Goal: Task Accomplishment & Management: Complete application form

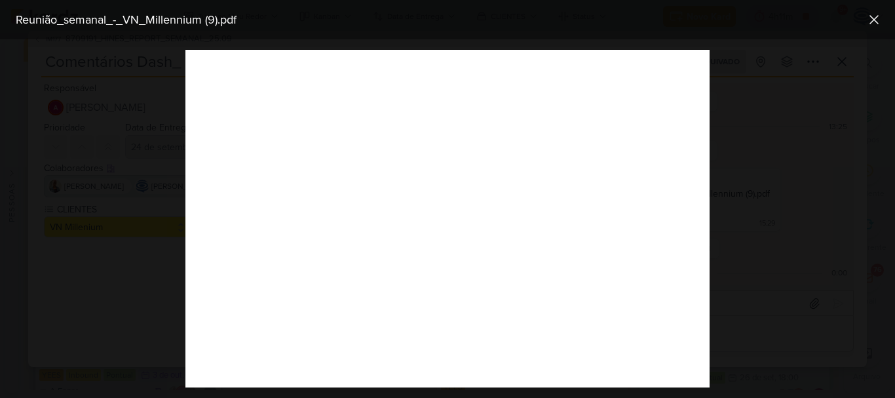
scroll to position [110, 0]
drag, startPoint x: 861, startPoint y: 16, endPoint x: 872, endPoint y: 16, distance: 11.1
click at [872, 16] on div "Reunião_semanal_-_VN_Millennium (9).pdf" at bounding box center [447, 19] width 895 height 39
click at [872, 16] on icon at bounding box center [874, 20] width 16 height 16
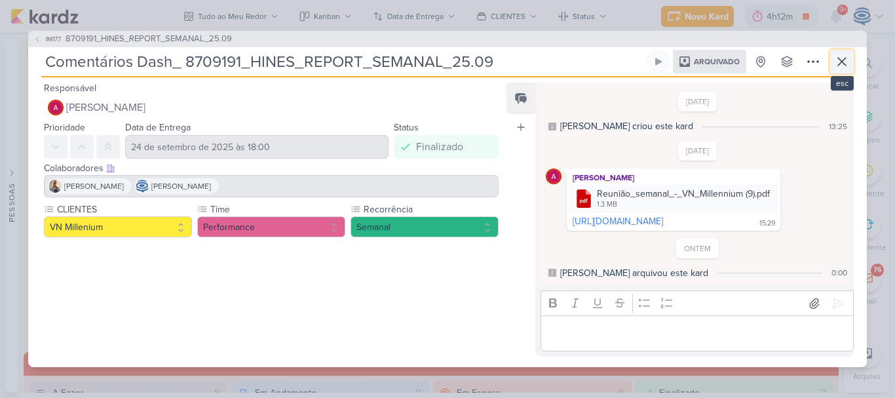
click at [842, 50] on button at bounding box center [842, 62] width 24 height 24
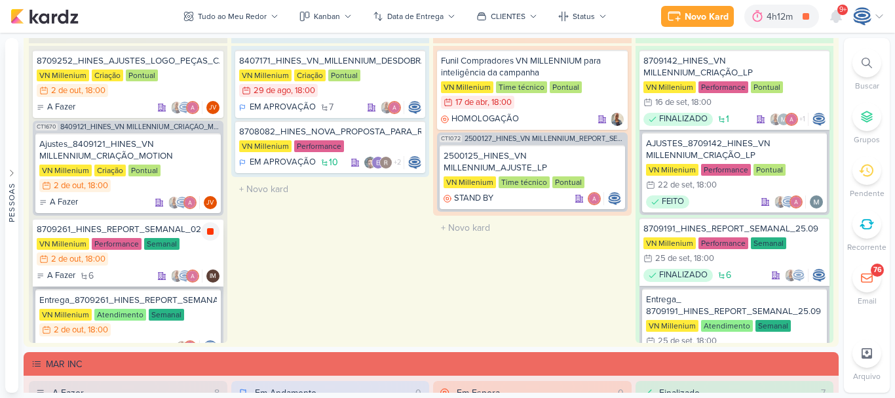
click at [209, 229] on icon at bounding box center [210, 231] width 7 height 7
click at [166, 226] on div "8709261_HINES_REPORT_SEMANAL_02.10" at bounding box center [128, 229] width 183 height 12
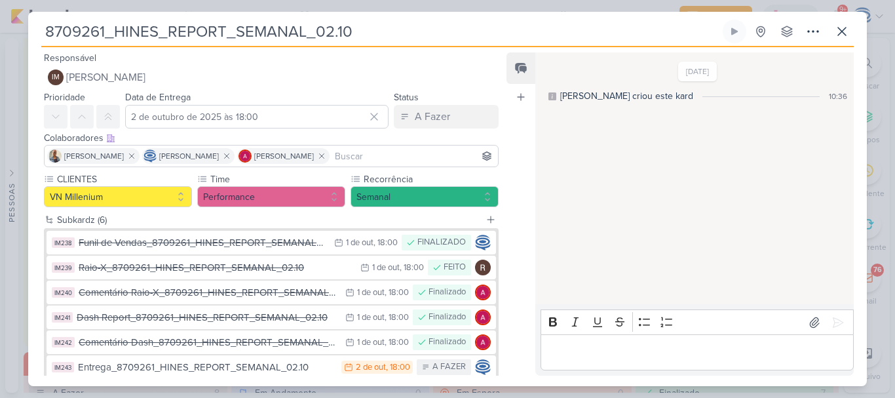
drag, startPoint x: 379, startPoint y: 26, endPoint x: 35, endPoint y: 22, distance: 344.0
click at [35, 22] on div "8709261_HINES_REPORT_SEMANAL_02.10 Criado por [PERSON_NAME] nenhum grupo dispon…" at bounding box center [447, 203] width 839 height 366
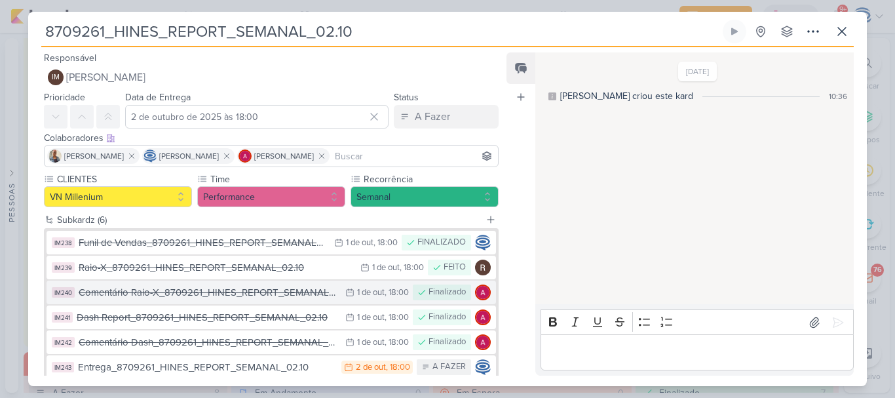
scroll to position [67, 0]
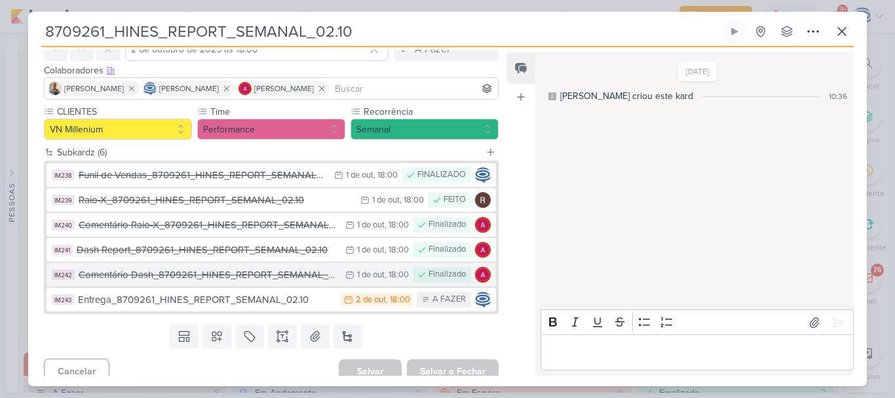
click at [256, 276] on div "Comentário Dash_8709261_HINES_REPORT_SEMANAL_02.10" at bounding box center [209, 274] width 260 height 15
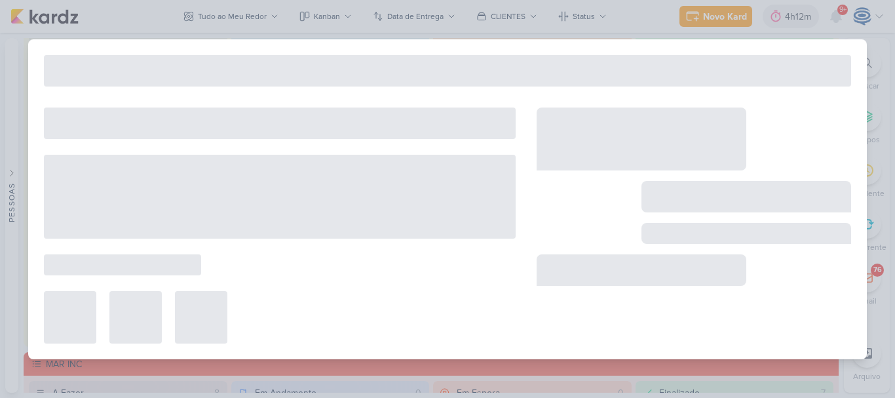
type input "Comentário Dash_8709261_HINES_REPORT_SEMANAL_02.10"
type input "1 de outubro de 2025 às 18:00"
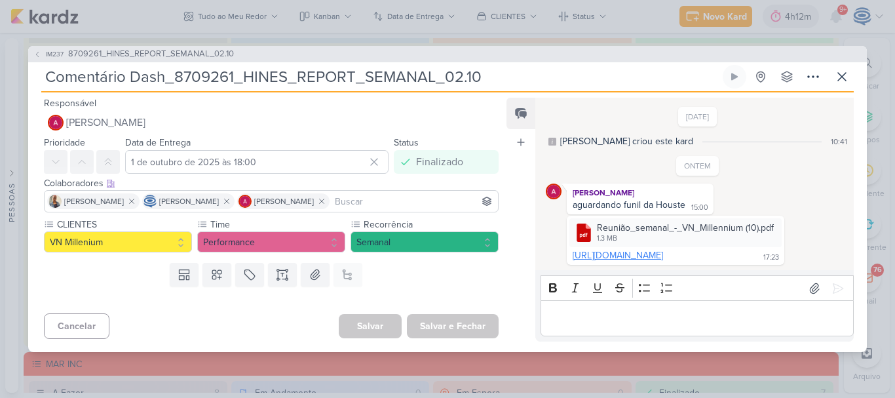
click at [619, 257] on link "[URL][DOMAIN_NAME]" at bounding box center [618, 255] width 90 height 11
click at [206, 48] on span "8709261_HINES_REPORT_SEMANAL_02.10" at bounding box center [151, 54] width 166 height 13
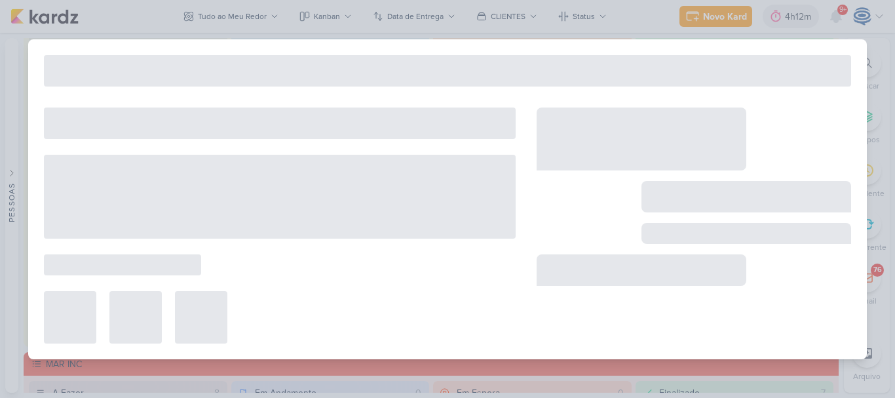
type input "8709261_HINES_REPORT_SEMANAL_02.10"
type input "2 de outubro de 2025 às 18:00"
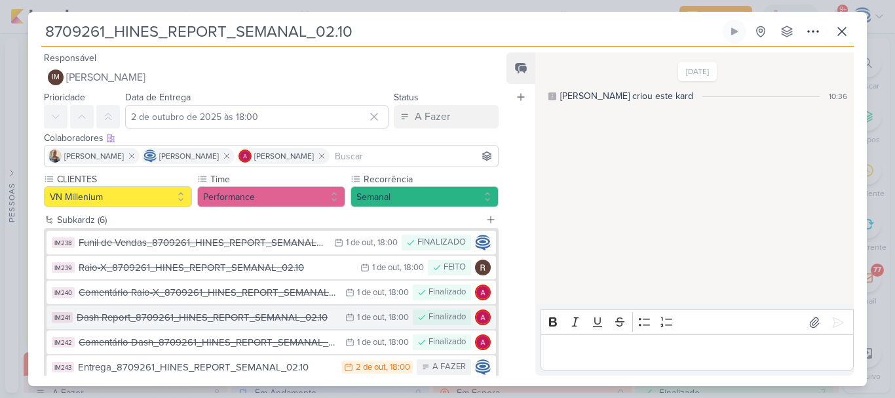
scroll to position [79, 0]
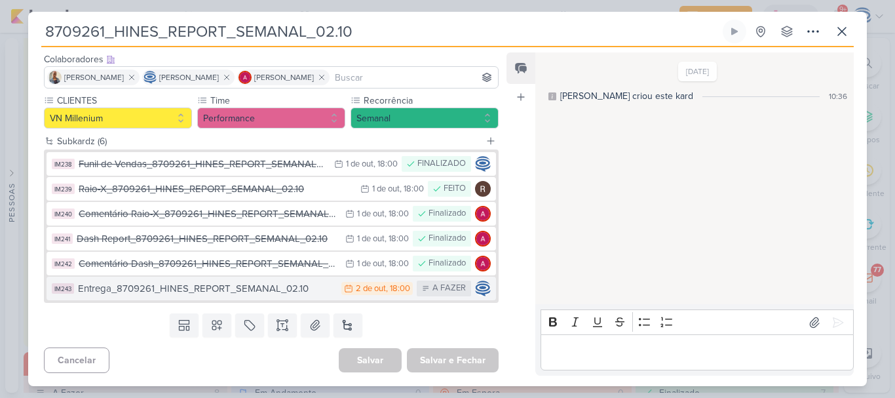
click at [303, 291] on div "Entrega_8709261_HINES_REPORT_SEMANAL_02.10" at bounding box center [206, 288] width 257 height 15
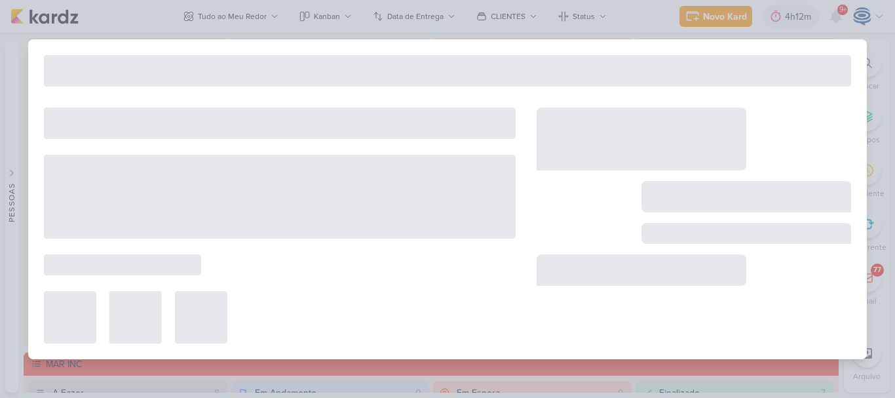
type input "Entrega_8709261_HINES_REPORT_SEMANAL_02.10"
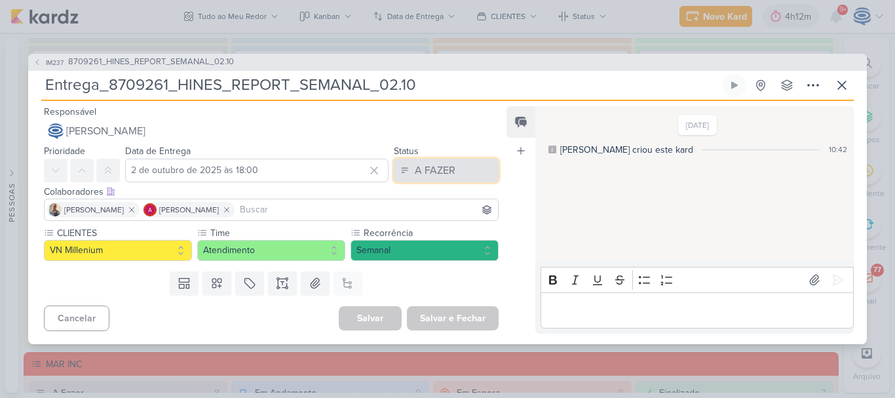
click at [435, 179] on button "A FAZER" at bounding box center [446, 171] width 105 height 24
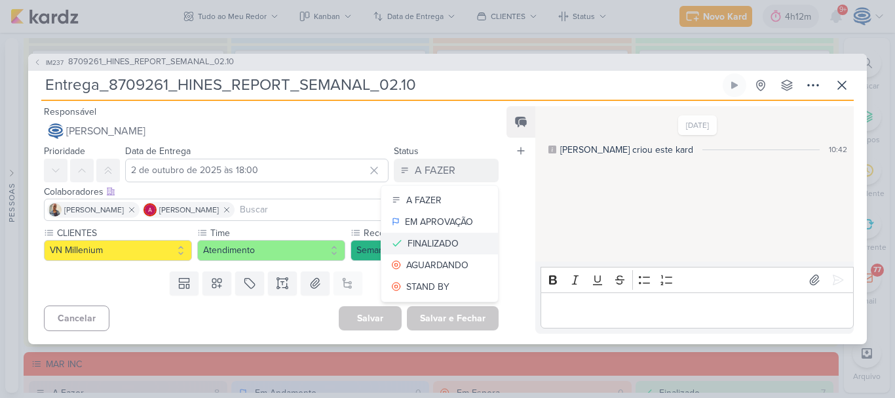
click at [410, 238] on div "FINALIZADO" at bounding box center [433, 244] width 51 height 14
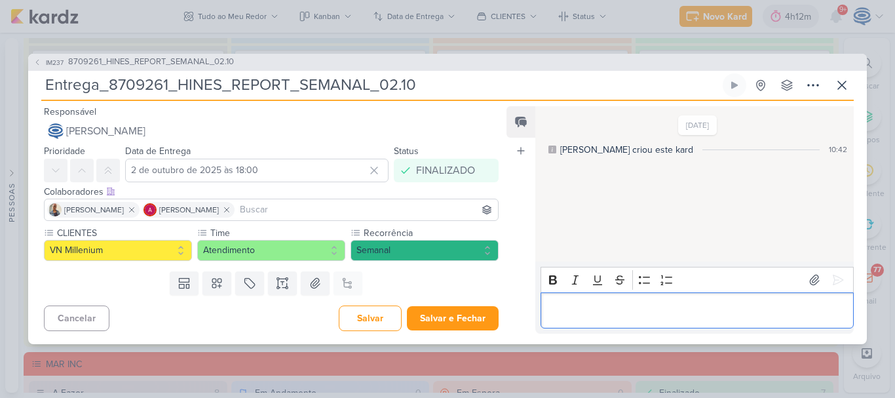
click at [564, 305] on p "Editor editing area: main" at bounding box center [696, 310] width 299 height 16
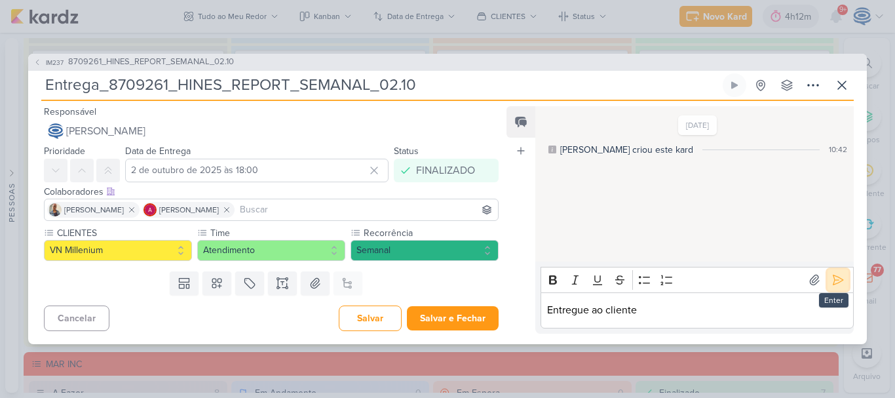
click at [828, 279] on button at bounding box center [838, 279] width 21 height 21
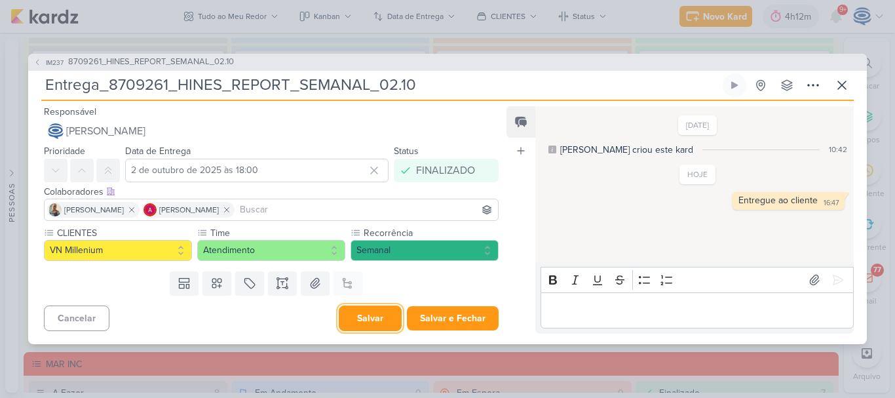
click at [364, 323] on button "Salvar" at bounding box center [370, 318] width 63 height 26
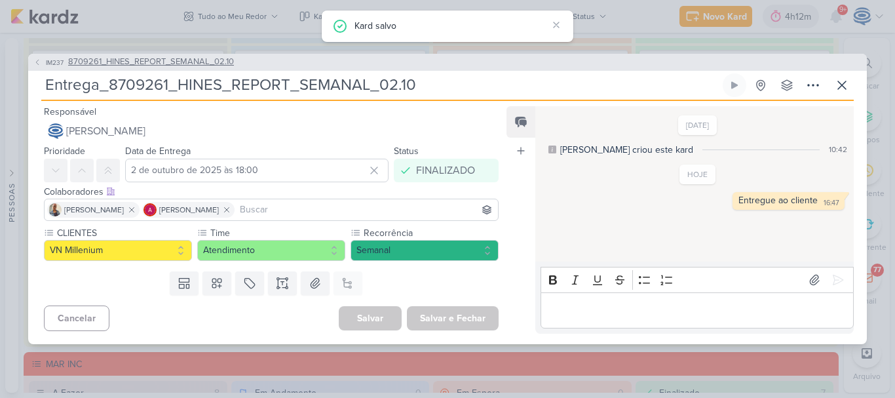
click at [217, 59] on span "8709261_HINES_REPORT_SEMANAL_02.10" at bounding box center [151, 62] width 166 height 13
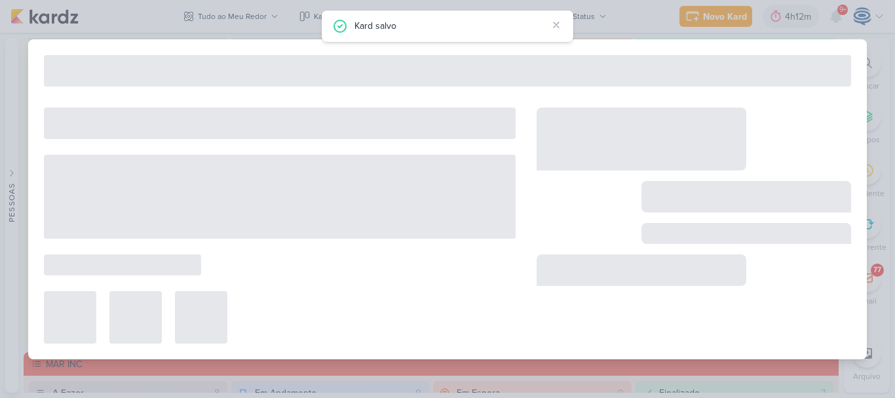
type input "8709261_HINES_REPORT_SEMANAL_02.10"
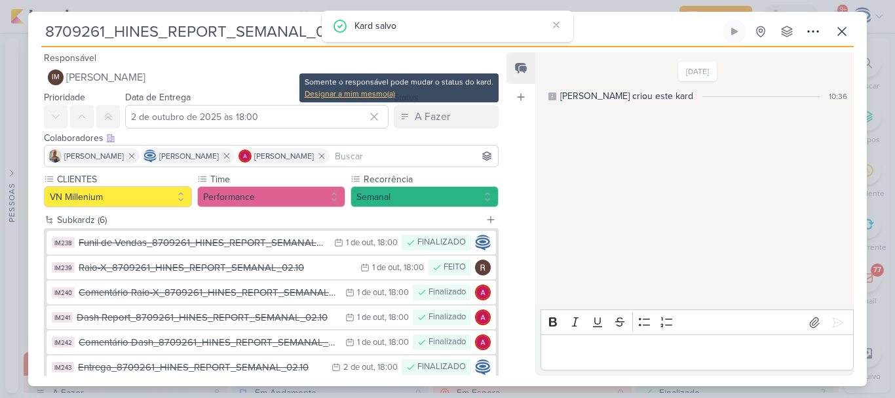
click at [385, 97] on div "Designar a mim mesmo(a)" at bounding box center [399, 94] width 189 height 12
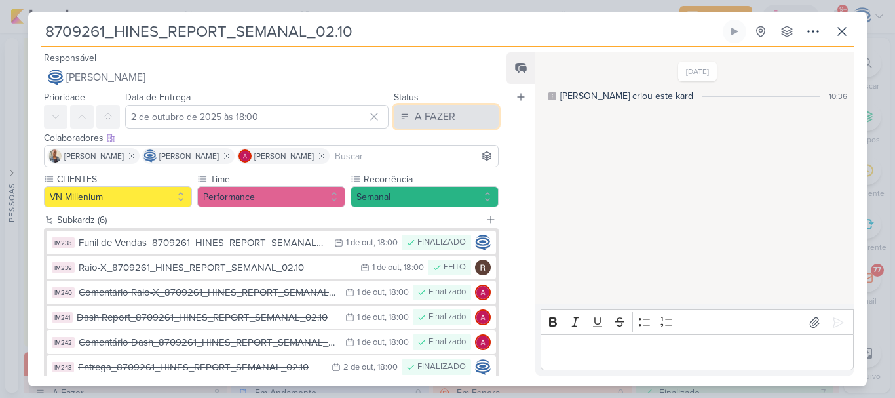
click at [417, 117] on div "A FAZER" at bounding box center [435, 117] width 41 height 16
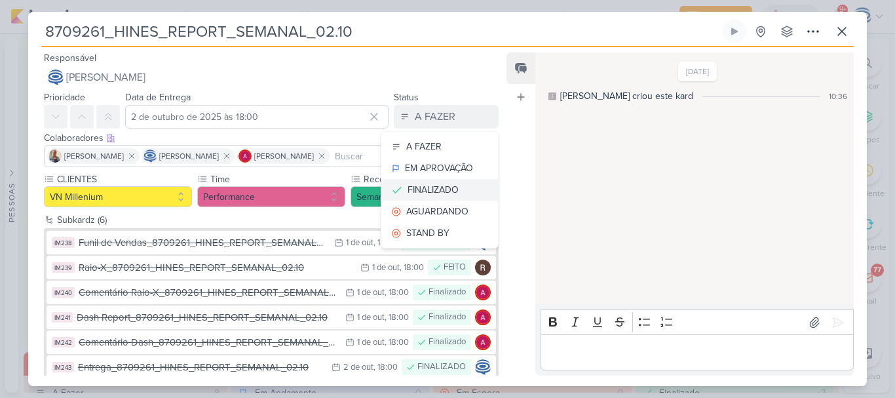
click at [441, 193] on div "FINALIZADO" at bounding box center [433, 190] width 51 height 14
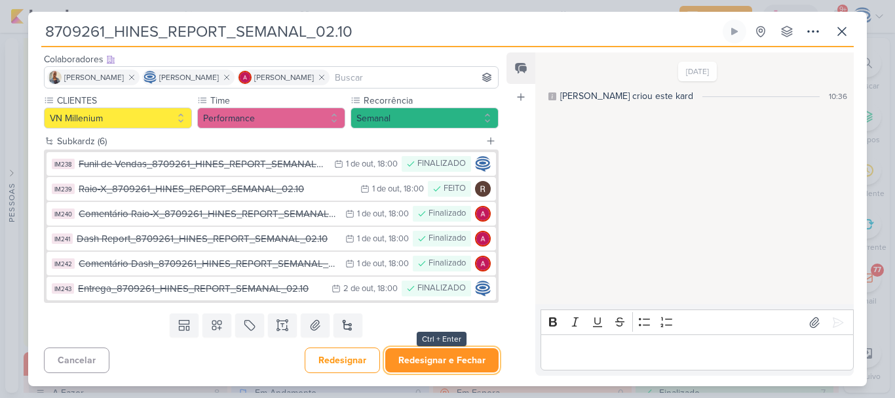
click at [440, 358] on button "Redesignar e Fechar" at bounding box center [441, 360] width 113 height 24
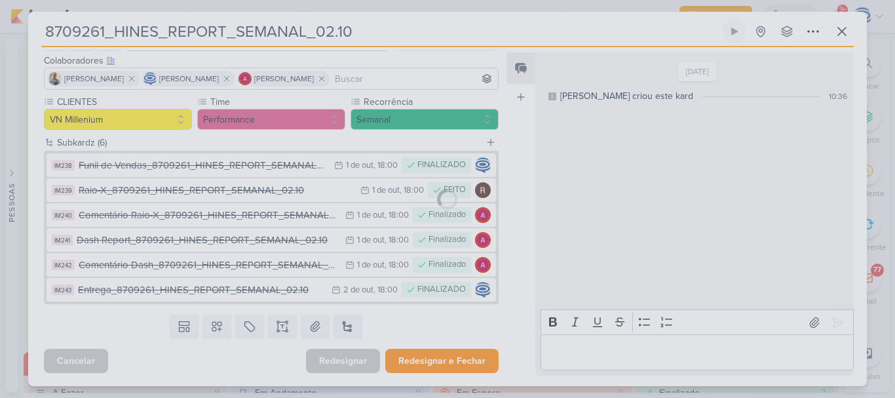
scroll to position [77, 0]
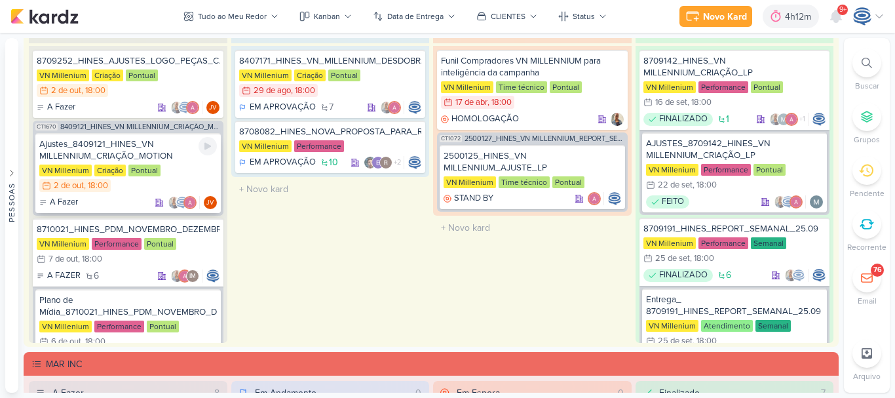
click at [172, 149] on div "Ajustes_8409121_HINES_VN MILLENNIUM_CRIAÇÃO_MOTION" at bounding box center [128, 150] width 178 height 24
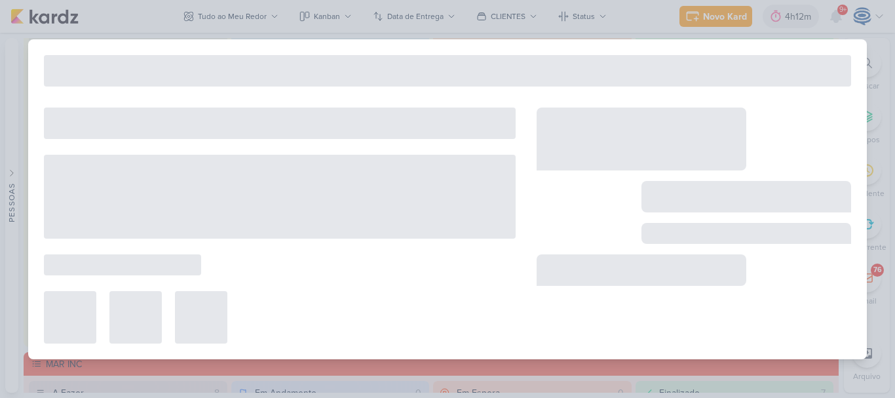
type input "Ajustes_8409121_HINES_VN MILLENNIUM_CRIAÇÃO_MOTION"
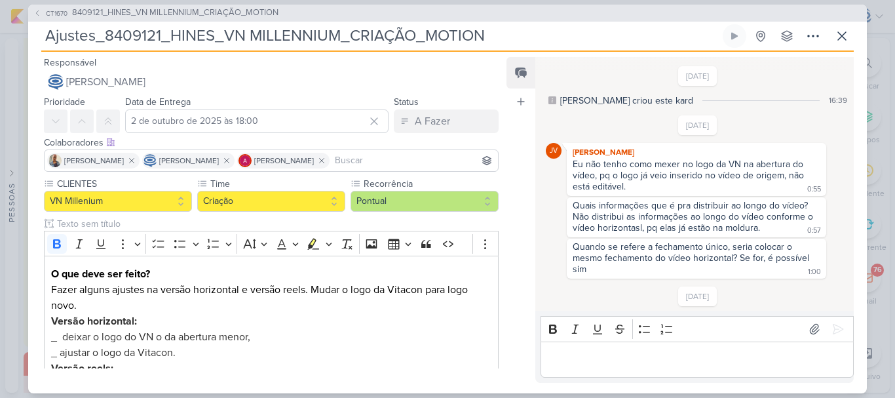
scroll to position [419, 0]
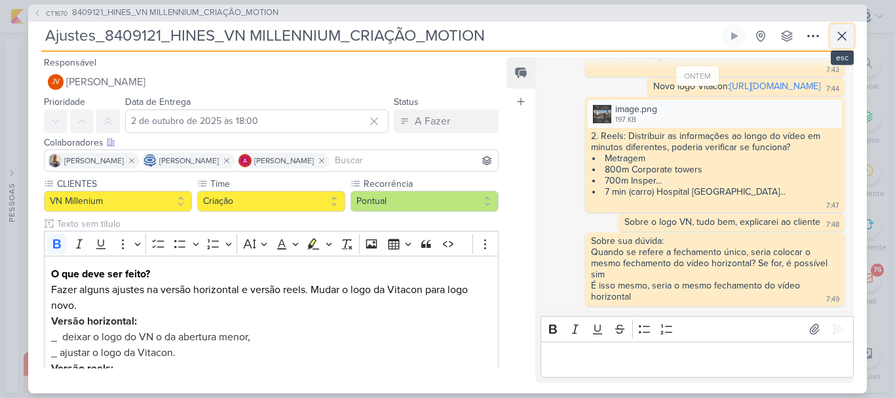
click at [845, 39] on icon at bounding box center [842, 36] width 8 height 8
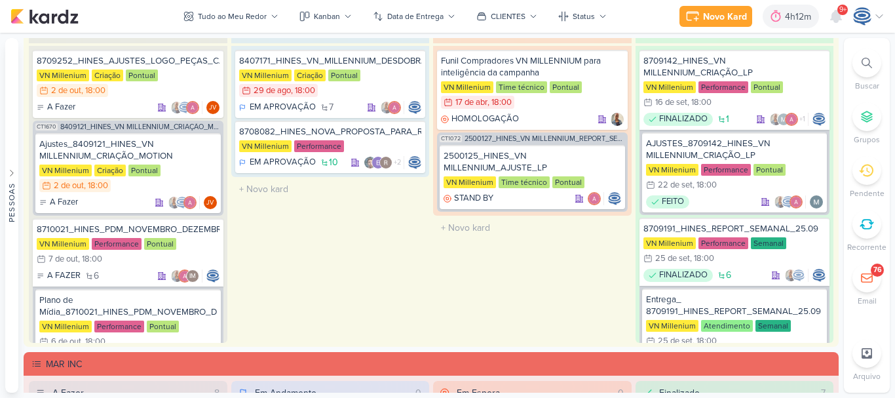
click at [873, 63] on div at bounding box center [866, 62] width 29 height 29
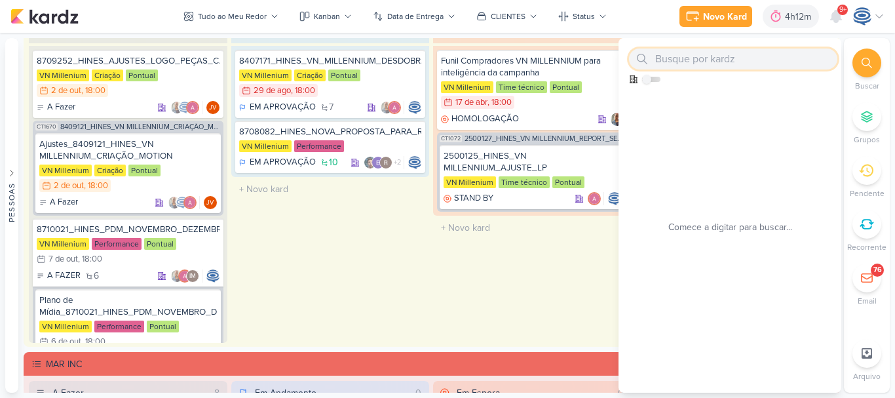
paste input "8710021"
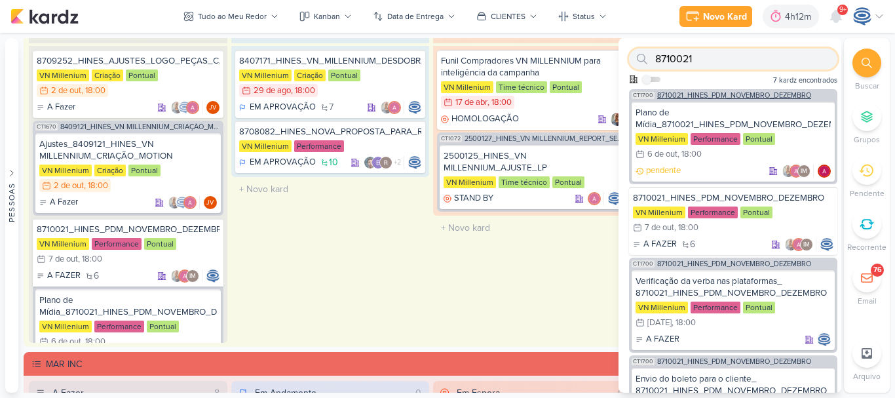
type input "8710021"
click at [775, 98] on span "8710021_HINES_PDM_NOVEMBRO_DEZEMBRO" at bounding box center [734, 95] width 154 height 7
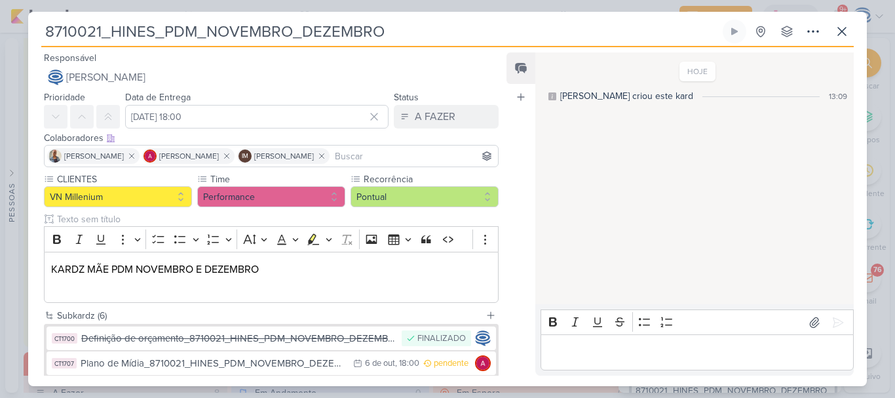
drag, startPoint x: 421, startPoint y: 26, endPoint x: 31, endPoint y: 38, distance: 390.0
click at [31, 38] on div "8710021_HINES_PDM_NOVEMBRO_DEZEMBRO Criado por mim nenhum grupo disponível" at bounding box center [447, 203] width 839 height 366
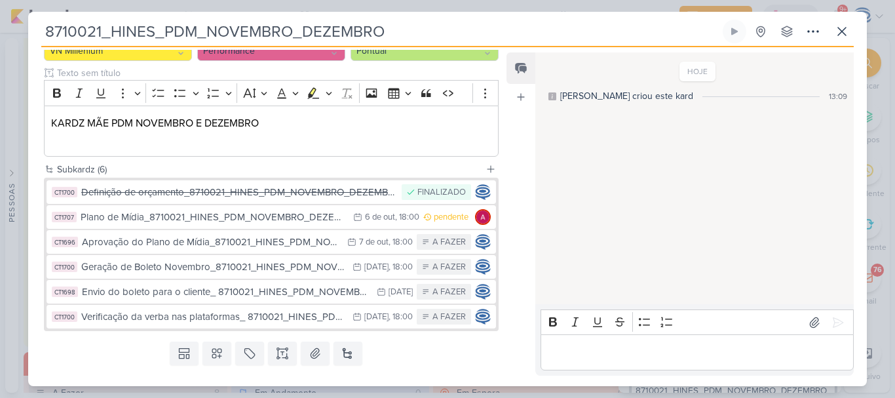
scroll to position [0, 0]
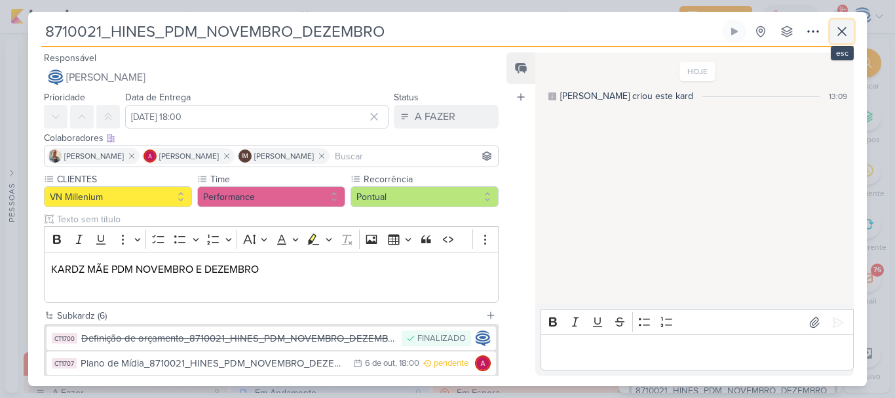
click at [835, 38] on icon at bounding box center [842, 32] width 16 height 16
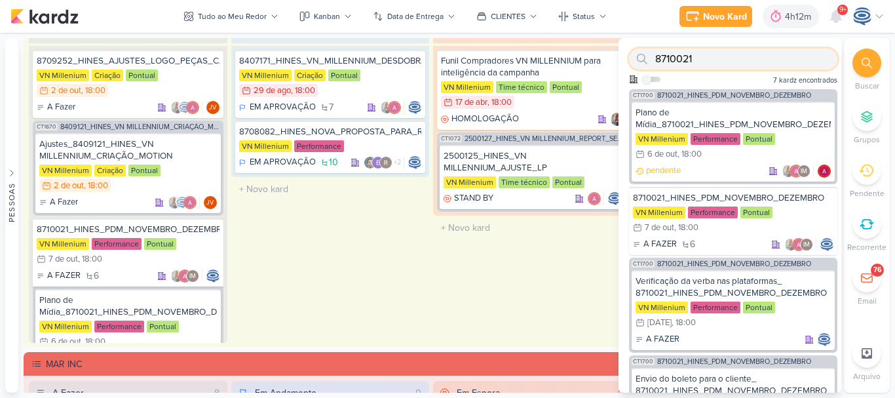
click at [767, 67] on input "8710021" at bounding box center [733, 58] width 208 height 21
paste input "14710021"
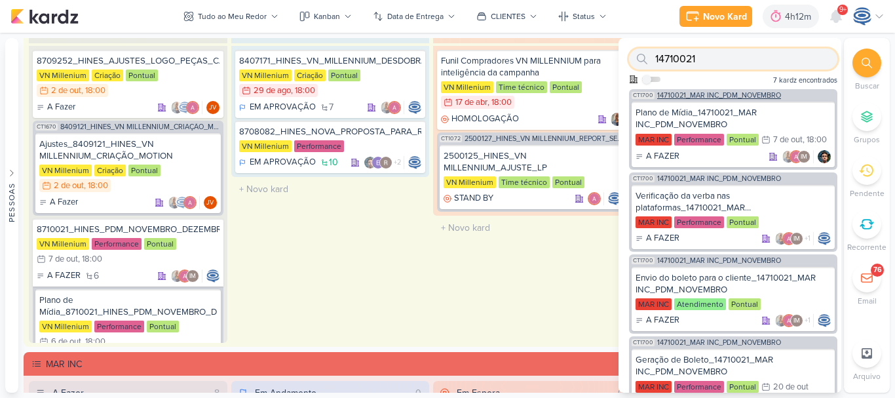
type input "14710021"
click at [747, 94] on span "14710021_MAR INC_PDM_NOVEMBRO" at bounding box center [719, 95] width 124 height 7
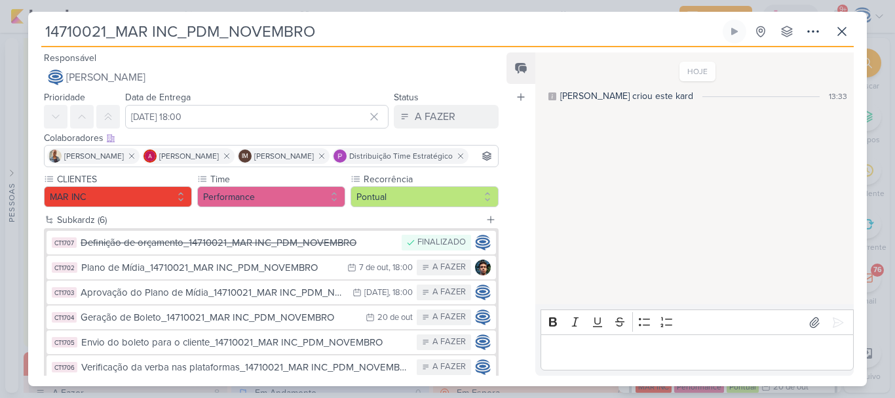
drag, startPoint x: 341, startPoint y: 33, endPoint x: 28, endPoint y: 37, distance: 312.6
click at [28, 37] on div "14710021_MAR INC_PDM_NOVEMBRO Criado por mim nenhum grupo disponível" at bounding box center [447, 203] width 839 height 366
click at [841, 35] on icon at bounding box center [842, 32] width 16 height 16
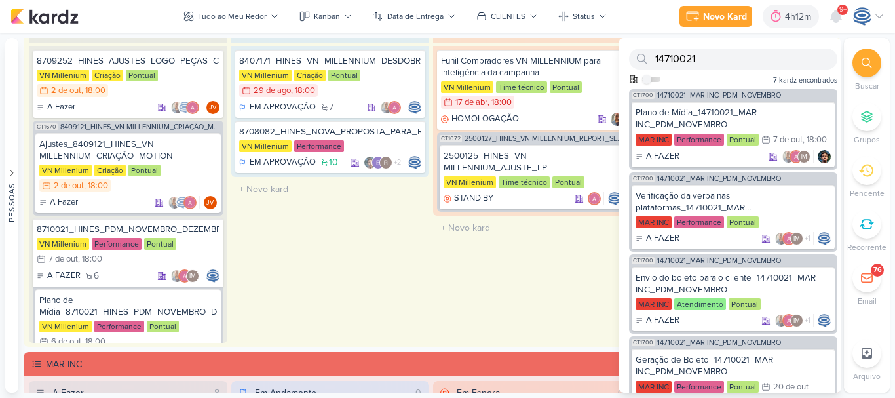
click at [861, 74] on div at bounding box center [866, 62] width 29 height 29
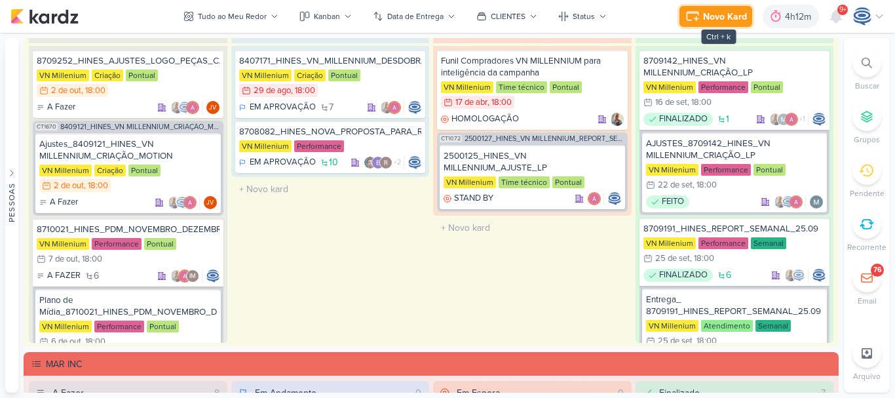
click at [730, 9] on button "Novo Kard" at bounding box center [715, 16] width 73 height 21
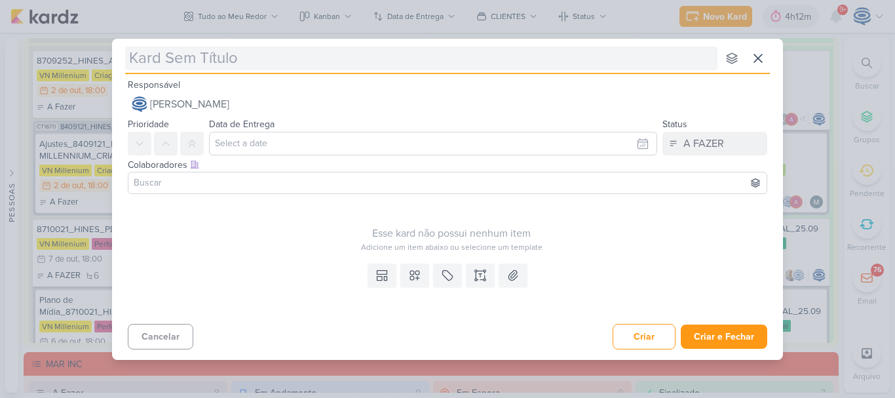
type input "8710022"
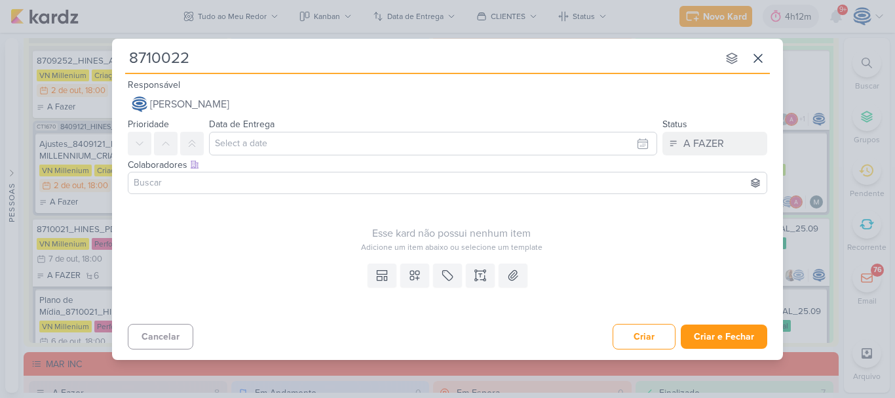
type input "8710022_"
paste input "8710022_HINES_VN MILLENNIUM_AVERIGUAÇÃO_TERMOS_GOOGLE ADS"
type input "8710022_8710022_HINES_VN MILLENNIUM_AVERIGUAÇÃO_TERMOS_GOOGLE ADS"
type input "8710022"
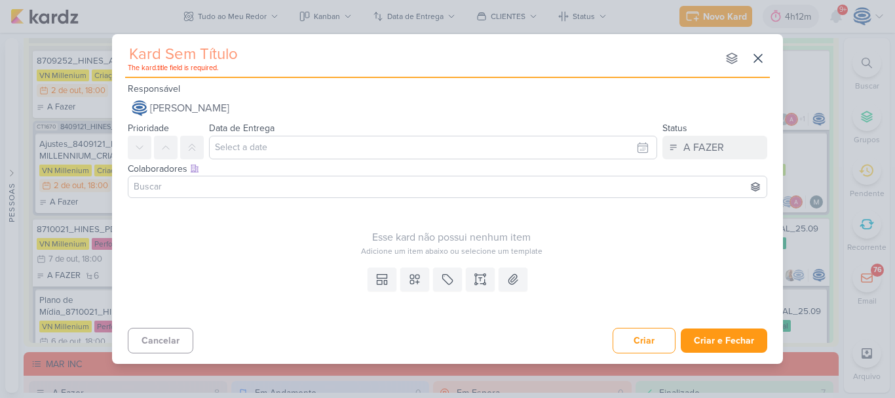
paste input "text"
paste input "8710022_HINES_VN MILLENNIUM_AVERIGUAÇÃO_TERMOS_GOOGLE ADS"
type input "8710022_HINES_VN MILLENNIUM_AVERIGUAÇÃO_TERMOS_GOOGLE ADS"
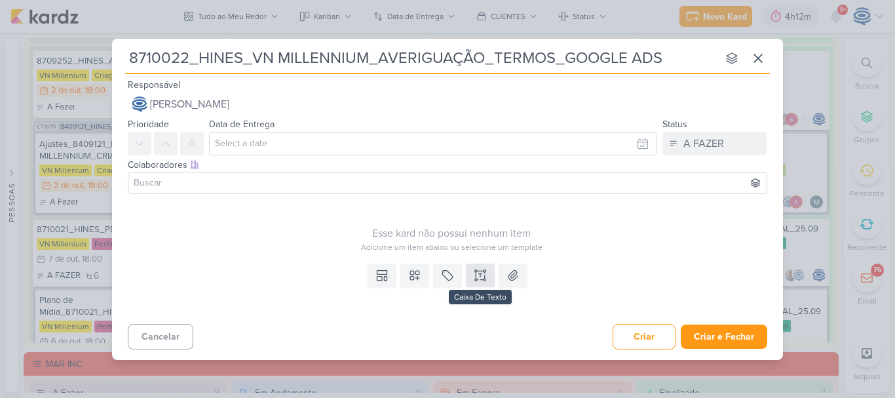
type input "8710022_HINES_VN MILLENNIUM_AVERIGUAÇÃO_TERMOS_GOOGLE ADS"
click at [487, 282] on button at bounding box center [480, 275] width 29 height 24
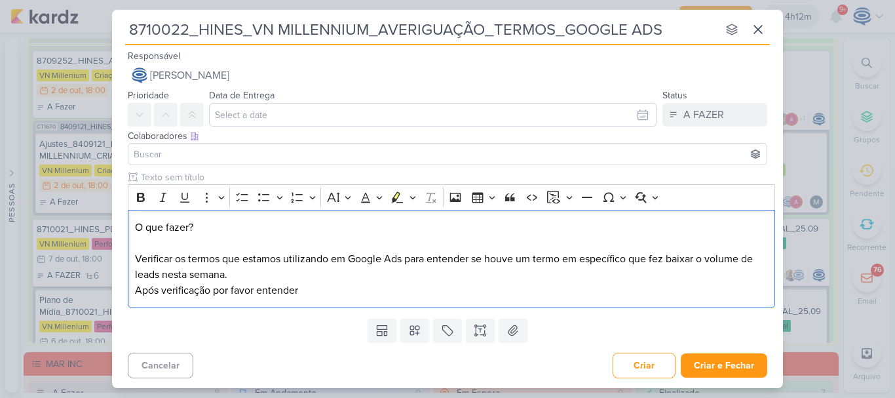
drag, startPoint x: 224, startPoint y: 227, endPoint x: 77, endPoint y: 172, distance: 157.1
click at [77, 172] on div "8710022_HINES_VN MILLENNIUM_AVERIGUAÇÃO_TERMOS_GOOGLE ADS nenhum grupo disponív…" at bounding box center [447, 199] width 895 height 398
click at [142, 195] on icon "Editor toolbar" at bounding box center [140, 197] width 13 height 13
click at [326, 286] on p "O que fazer? Verificar os termos que estamos utilizando em Google Ads para ente…" at bounding box center [452, 258] width 634 height 79
drag, startPoint x: 562, startPoint y: 262, endPoint x: 536, endPoint y: 256, distance: 27.0
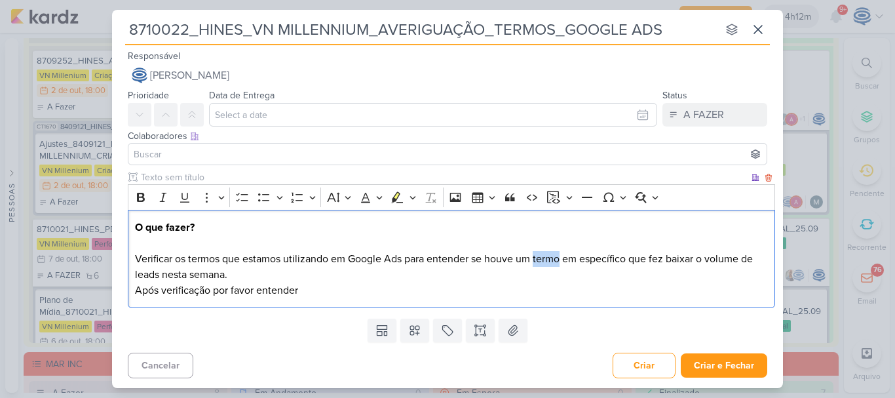
click at [536, 256] on p "O que fazer? Verificar os termos que estamos utilizando em Google Ads para ente…" at bounding box center [452, 258] width 634 height 79
click at [562, 276] on p "O que fazer? Verificar os termos que estamos utilizando em Google Ads para ente…" at bounding box center [452, 258] width 634 height 79
click at [211, 292] on p "O que fazer? Verificar os termos que estamos utilizando em Google Ads para ente…" at bounding box center [452, 258] width 634 height 79
click at [333, 289] on p "O que fazer? Verificar os termos que estamos utilizando em Google Ads para ente…" at bounding box center [452, 258] width 634 height 79
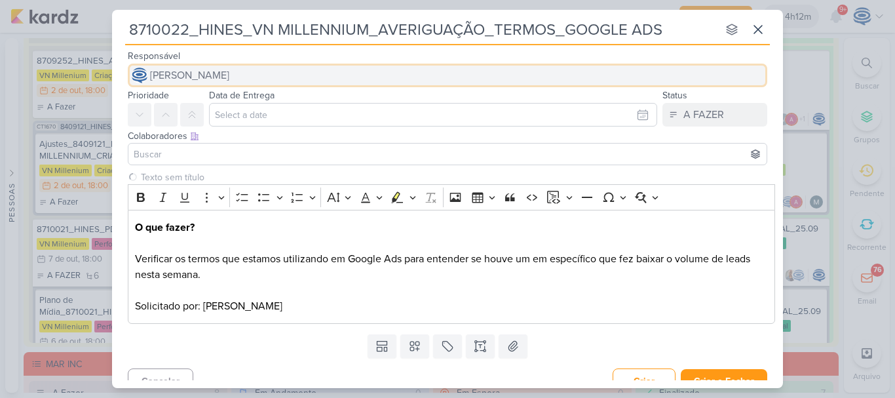
click at [288, 73] on button "[PERSON_NAME]" at bounding box center [447, 76] width 639 height 24
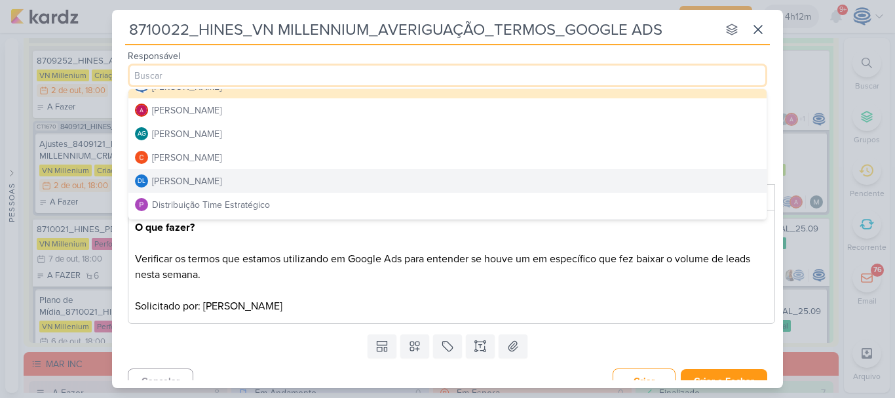
scroll to position [15, 0]
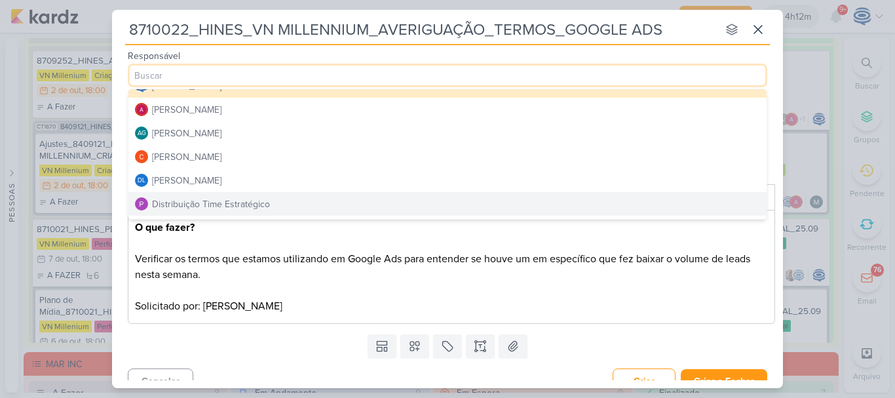
click at [227, 204] on div "Distribuição Time Estratégico" at bounding box center [211, 204] width 118 height 14
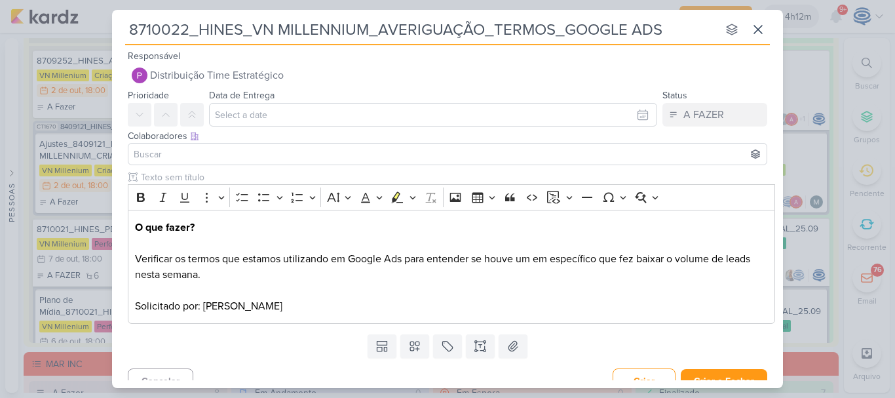
click at [187, 153] on input at bounding box center [447, 154] width 633 height 16
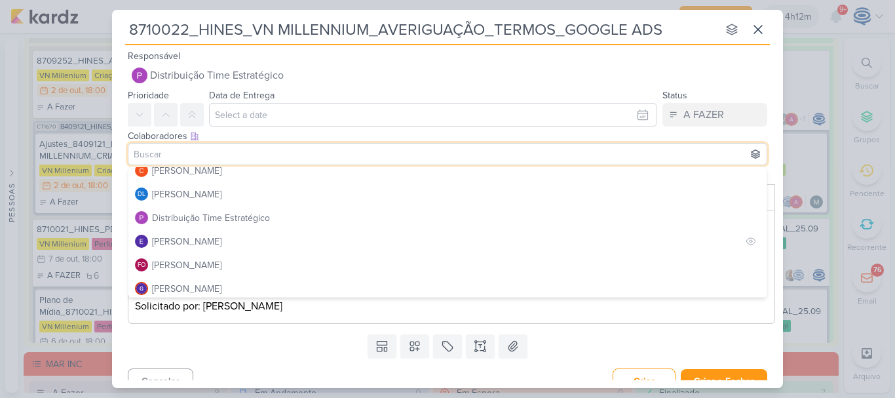
scroll to position [78, 0]
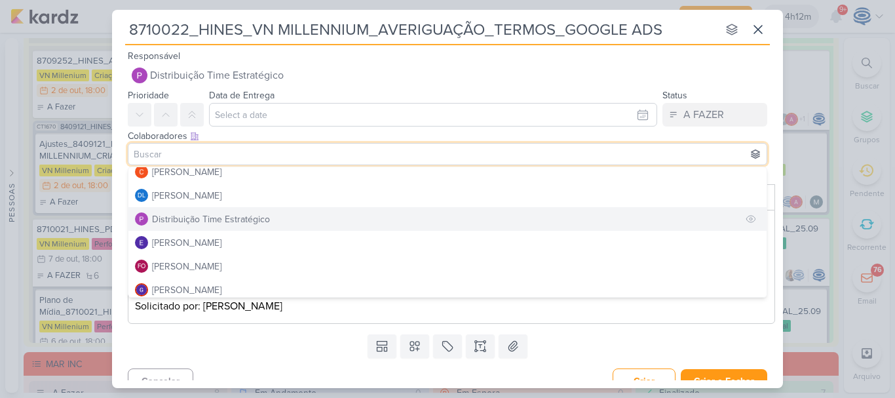
click at [212, 218] on div "Distribuição Time Estratégico" at bounding box center [211, 219] width 118 height 14
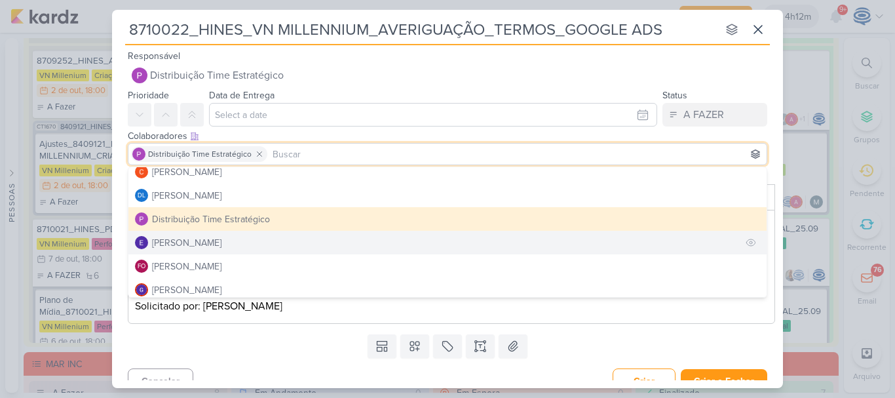
scroll to position [0, 0]
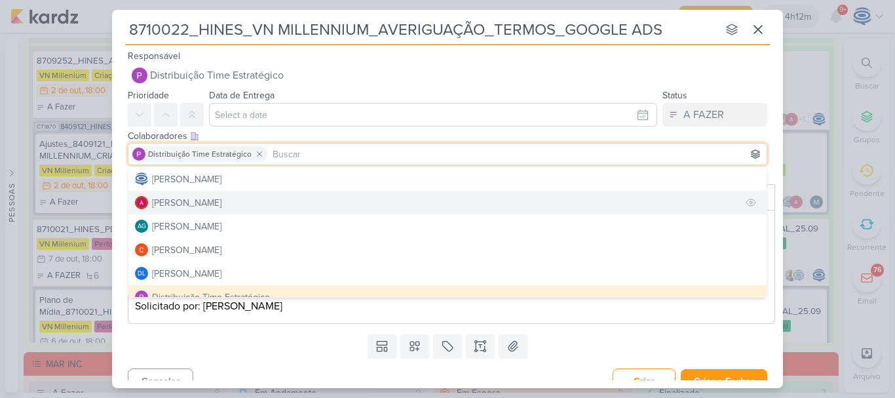
click at [217, 199] on div "[PERSON_NAME]" at bounding box center [186, 203] width 69 height 14
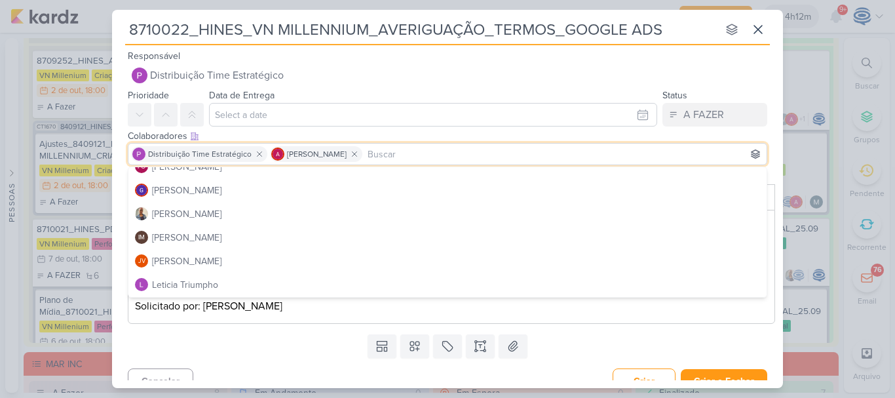
scroll to position [178, 0]
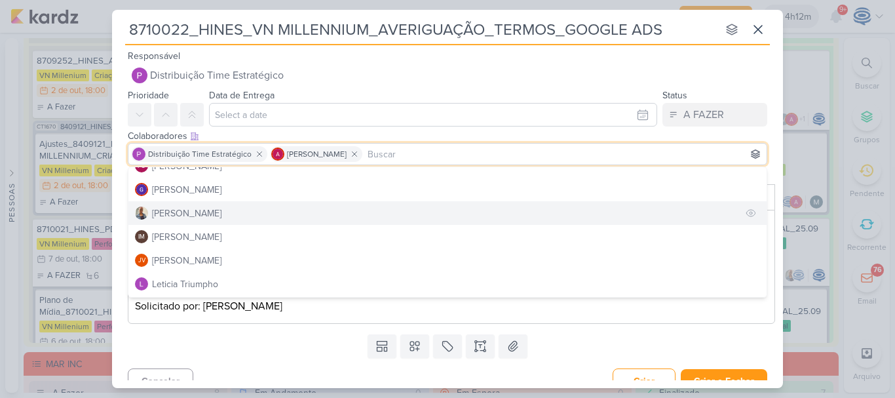
click at [215, 219] on button "[PERSON_NAME]" at bounding box center [447, 213] width 638 height 24
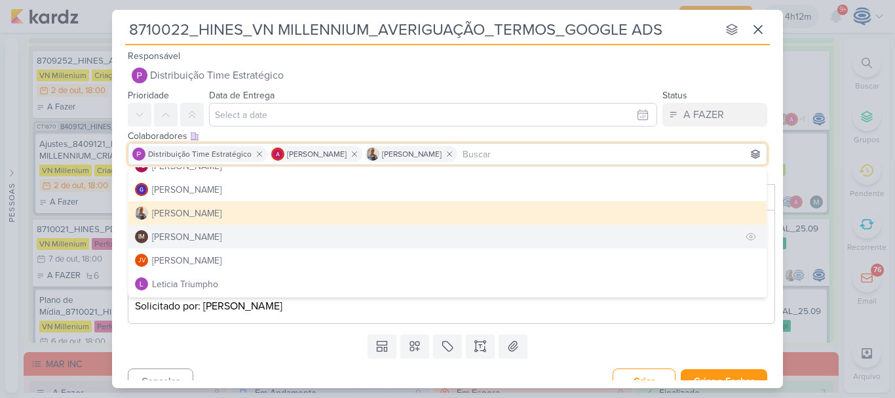
click at [221, 237] on div "[PERSON_NAME]" at bounding box center [186, 237] width 69 height 14
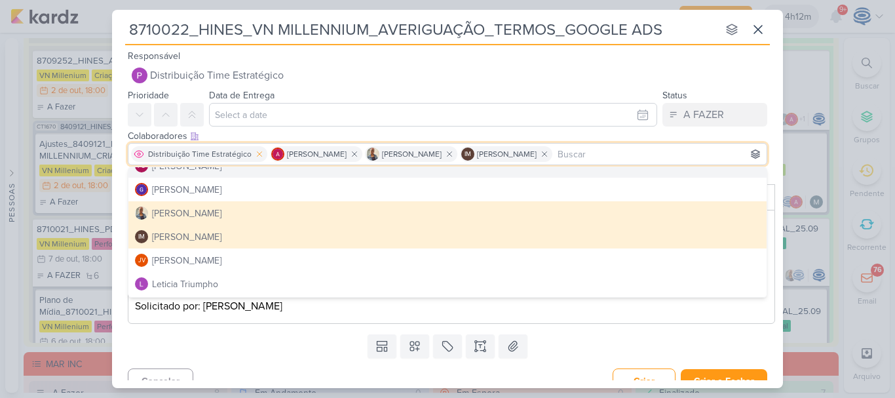
click at [255, 155] on icon at bounding box center [259, 153] width 9 height 9
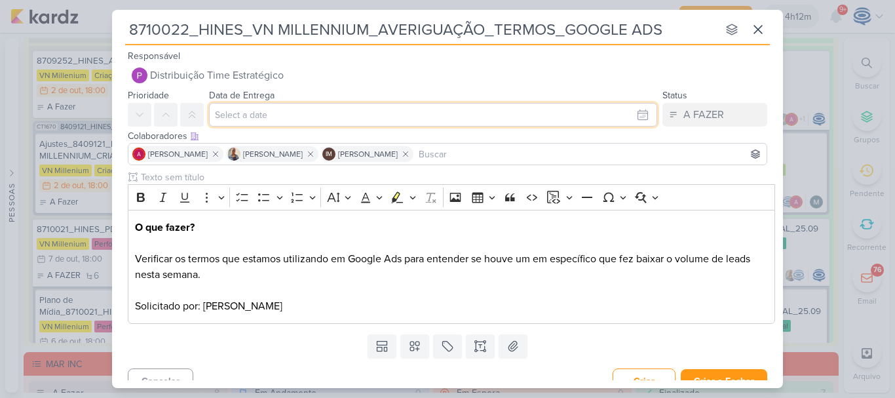
click at [282, 114] on input "text" at bounding box center [433, 115] width 448 height 24
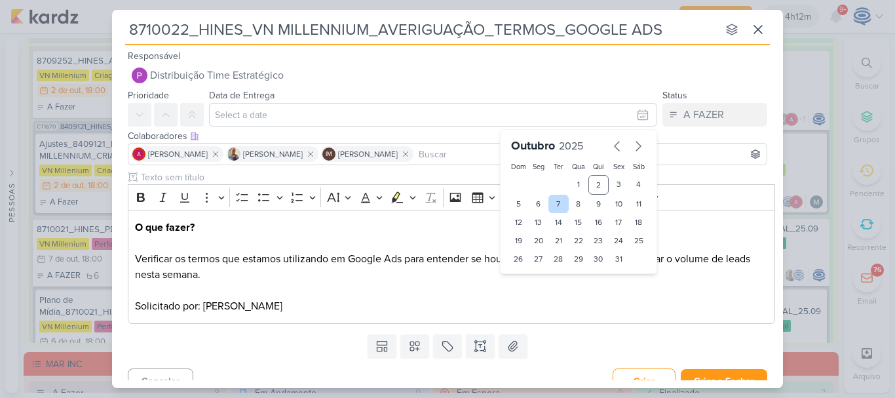
click at [548, 207] on div "7" at bounding box center [558, 204] width 20 height 18
type input "[DATE] 23:59"
click at [536, 276] on select "00 01 02 03 04 05 06 07 08 09 10 11 12 13 14 15 16 17 18 19 20 21 22 23" at bounding box center [538, 281] width 18 height 16
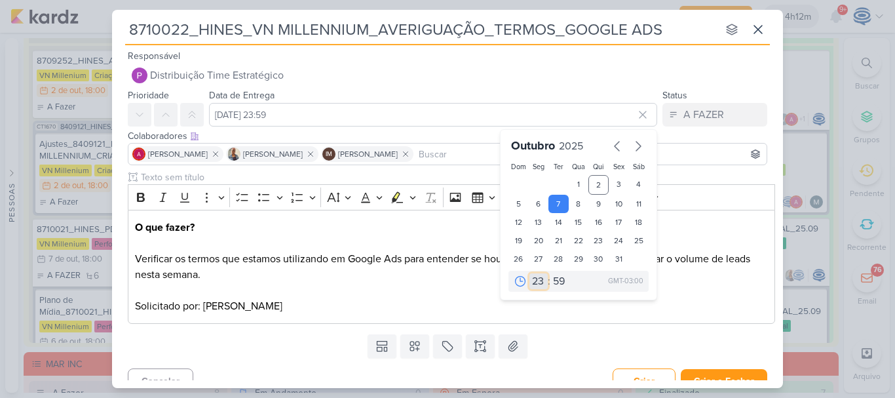
select select "18"
click at [529, 273] on select "00 01 02 03 04 05 06 07 08 09 10 11 12 13 14 15 16 17 18 19 20 21 22 23" at bounding box center [538, 281] width 18 height 16
type input "[DATE] 18:59"
click at [556, 278] on select "00 05 10 15 20 25 30 35 40 45 50 55 59" at bounding box center [559, 281] width 18 height 16
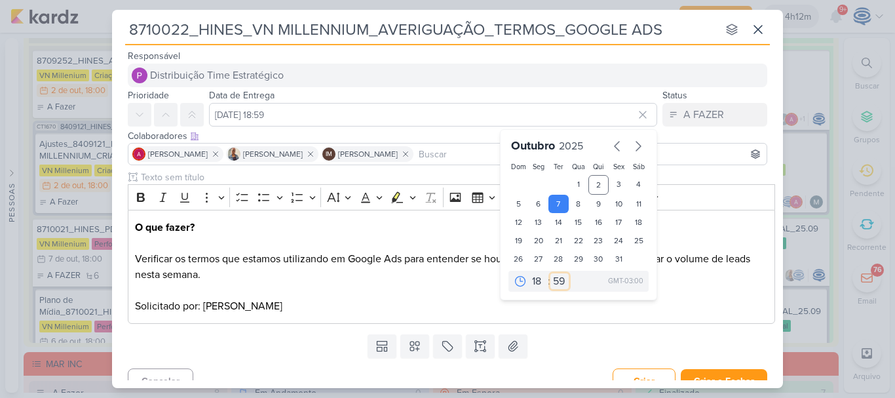
select select "0"
click at [550, 273] on select "00 05 10 15 20 25 30 35 40 45 50 55 59" at bounding box center [559, 281] width 18 height 16
type input "[DATE] 18:00"
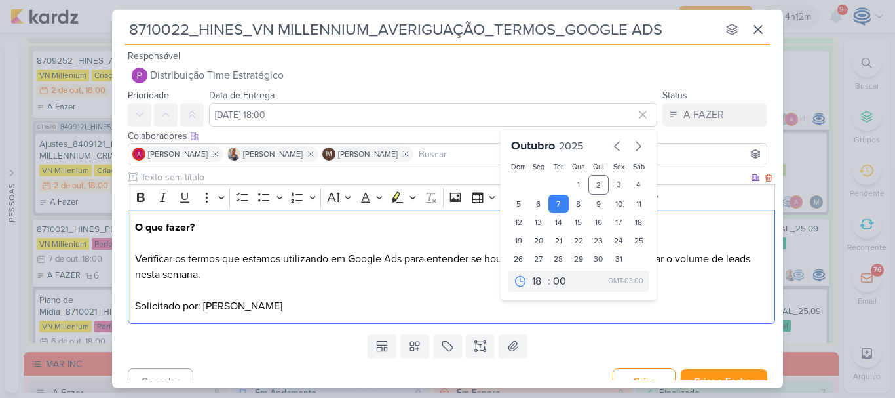
click at [352, 267] on p "O que fazer? Verificar os termos que estamos utilizando em Google Ads para ente…" at bounding box center [452, 266] width 634 height 94
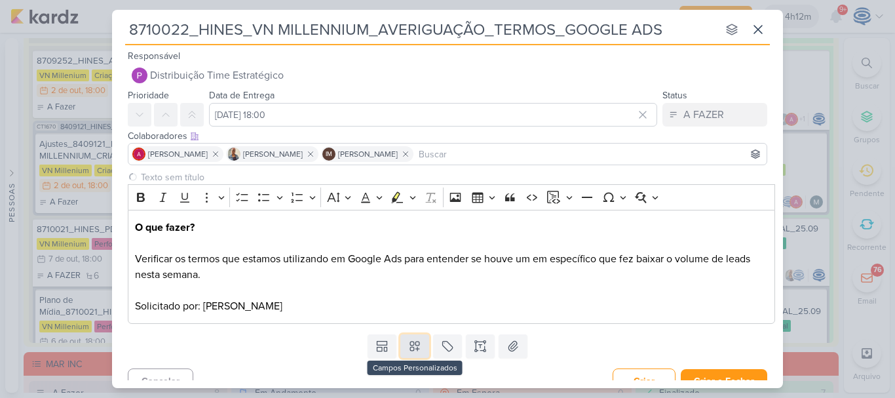
click at [409, 350] on icon at bounding box center [414, 345] width 13 height 13
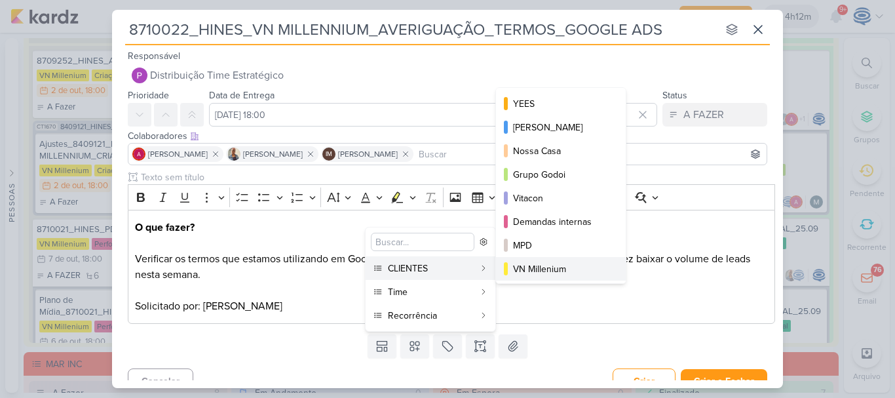
click at [535, 271] on div "VN Millenium" at bounding box center [561, 269] width 97 height 14
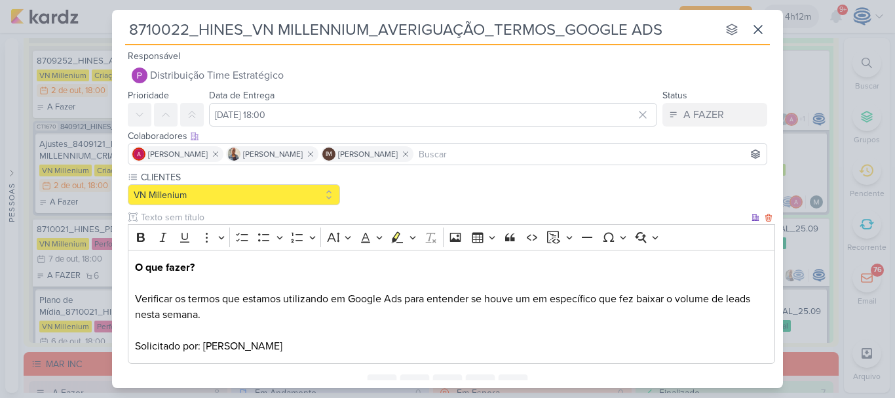
scroll to position [56, 0]
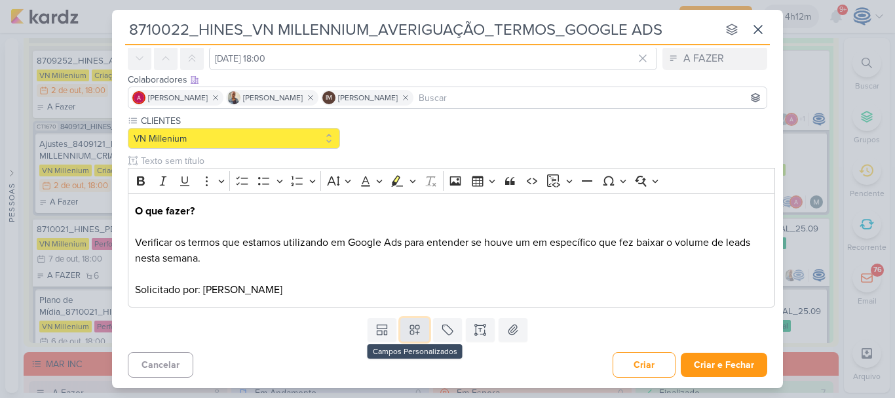
click at [409, 330] on icon at bounding box center [414, 329] width 13 height 13
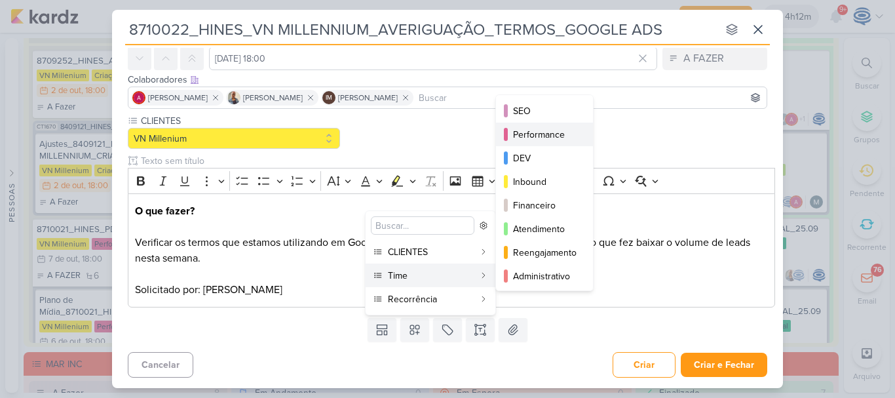
click at [544, 128] on div "Performance" at bounding box center [545, 135] width 64 height 14
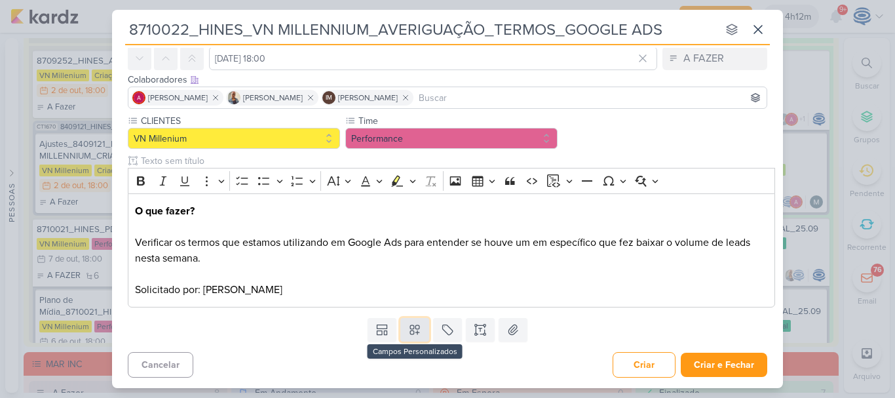
click at [415, 337] on button at bounding box center [414, 330] width 29 height 24
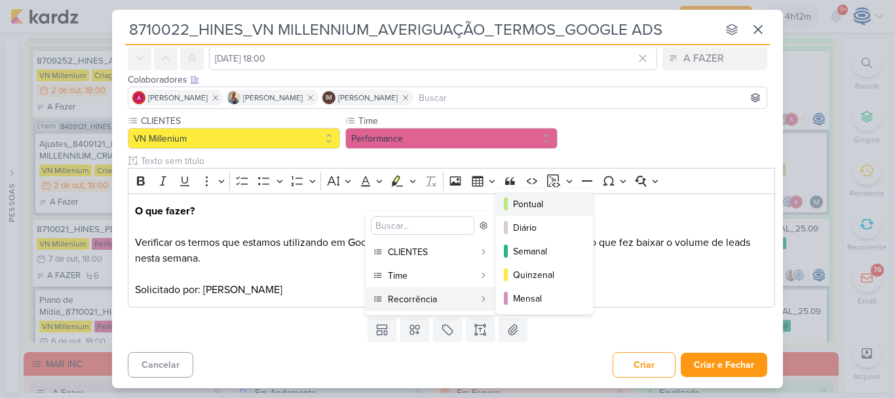
click at [520, 201] on div "Pontual" at bounding box center [545, 204] width 64 height 14
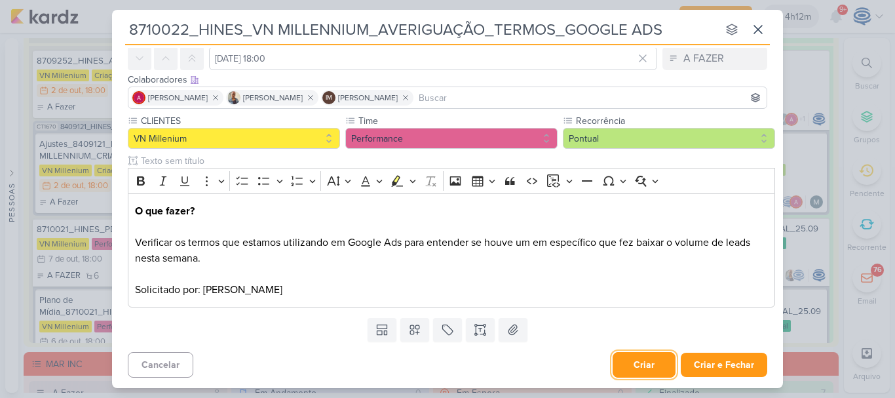
click at [634, 366] on button "Criar" at bounding box center [644, 365] width 63 height 26
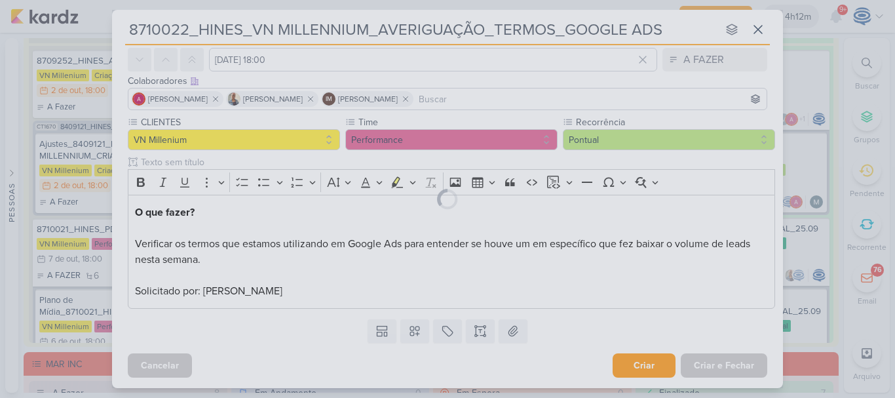
scroll to position [0, 0]
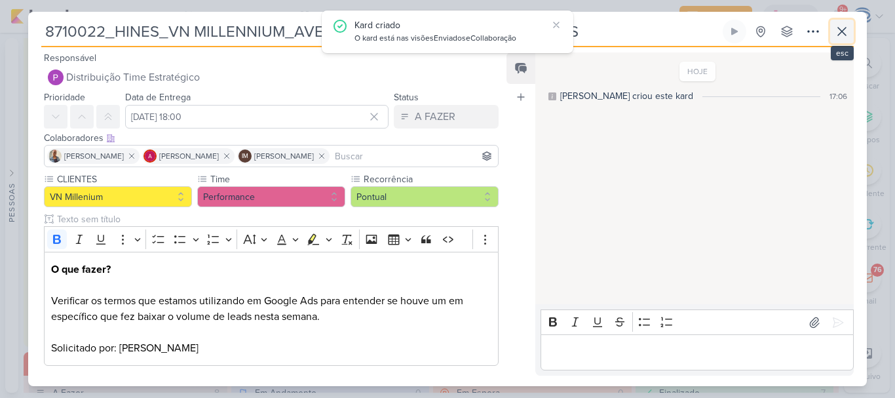
click at [841, 32] on icon at bounding box center [842, 32] width 8 height 8
